Goal: Task Accomplishment & Management: Manage account settings

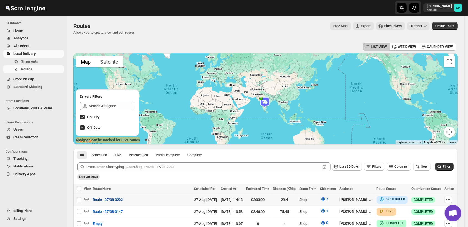
click at [111, 198] on span "Route - 27/08-0202" at bounding box center [108, 200] width 30 height 6
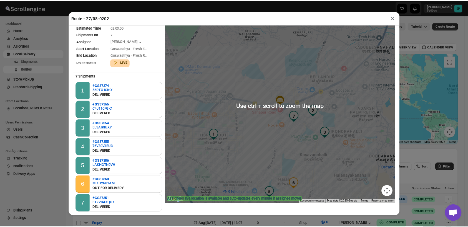
scroll to position [26, 0]
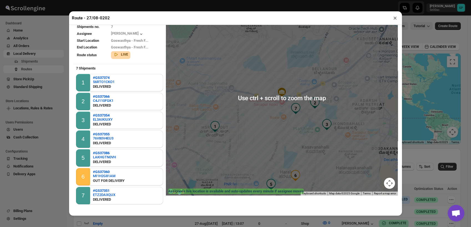
click at [392, 17] on button "×" at bounding box center [395, 18] width 8 height 8
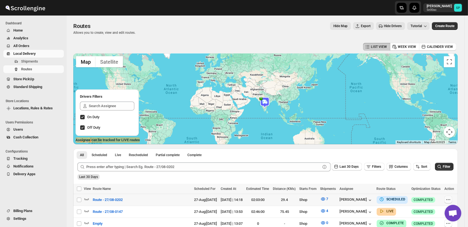
click at [451, 199] on icon "button" at bounding box center [448, 200] width 6 height 6
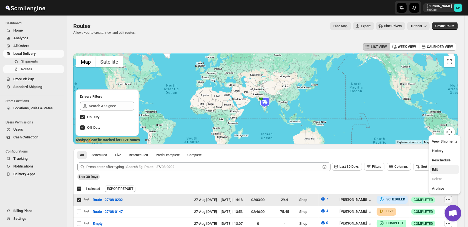
click at [443, 165] on button "Edit" at bounding box center [444, 169] width 29 height 9
checkbox input "false"
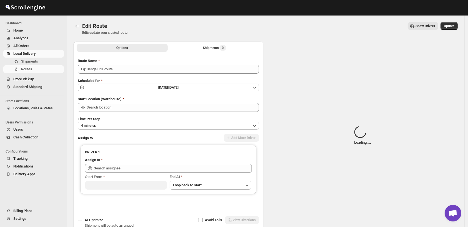
type input "Route - 27/08-0202"
type input "Shop"
type input "[PERSON_NAME] ([EMAIL_ADDRESS][DOMAIN_NAME])"
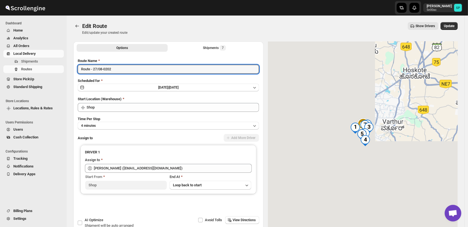
drag, startPoint x: 131, startPoint y: 69, endPoint x: 76, endPoint y: 68, distance: 54.9
click at [76, 68] on div "Submit Route Name Route - 27/08-0202 Scheduled for [DATE] | [DATE] Start Locati…" at bounding box center [168, 137] width 190 height 166
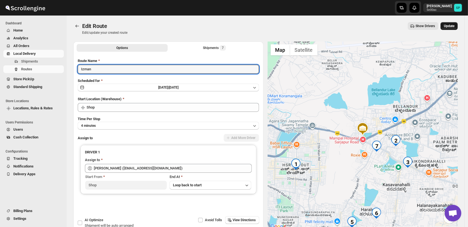
type input "Izman"
click at [453, 26] on span "Update" at bounding box center [448, 26] width 11 height 4
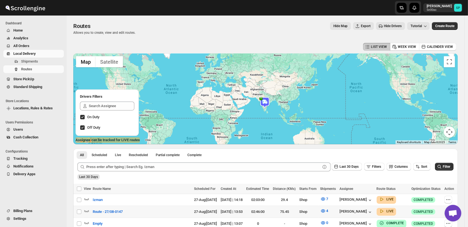
scroll to position [62, 0]
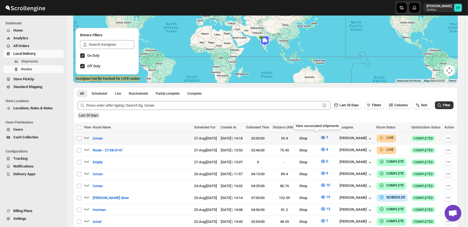
click at [321, 138] on icon "button" at bounding box center [323, 137] width 4 height 3
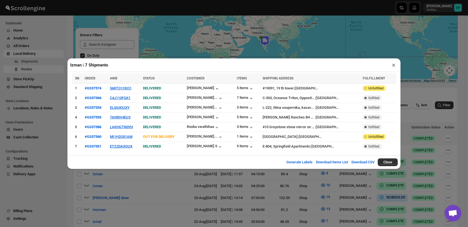
click at [394, 66] on button "×" at bounding box center [393, 65] width 8 height 8
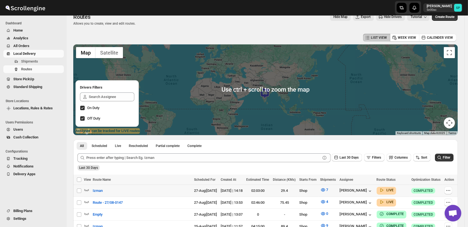
scroll to position [0, 0]
